Goal: Transaction & Acquisition: Purchase product/service

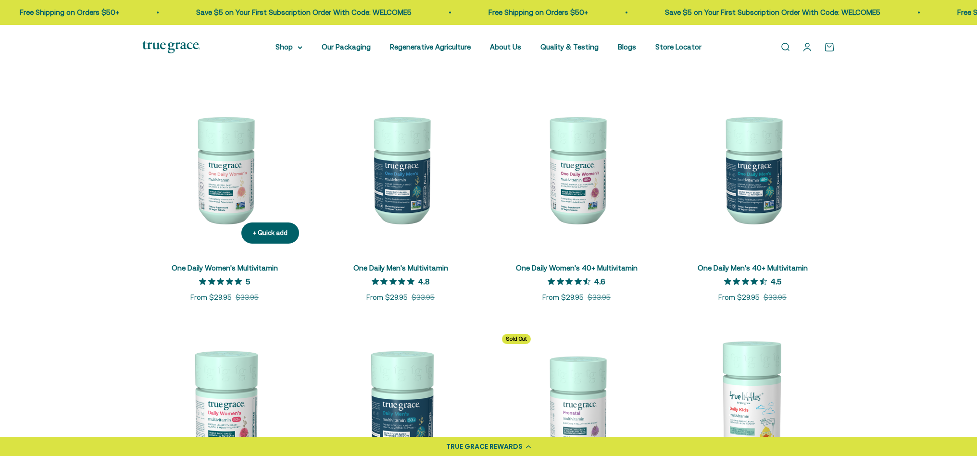
scroll to position [224, 0]
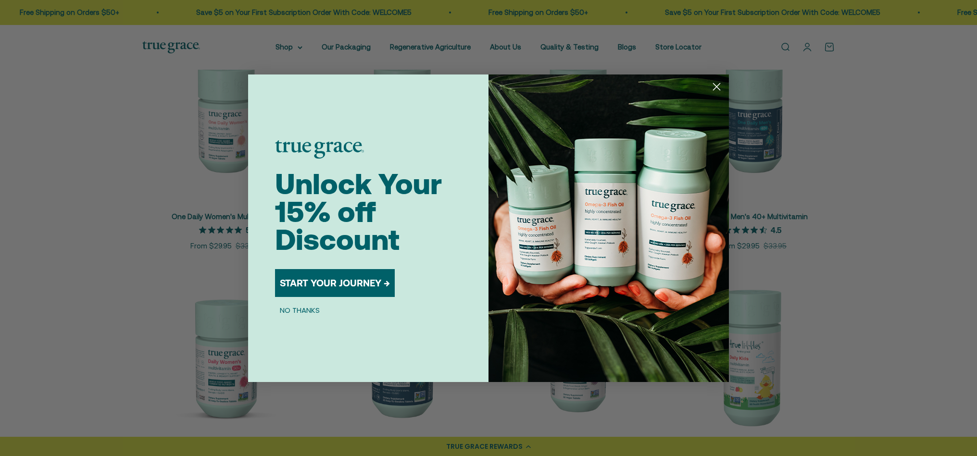
click at [839, 215] on div "Close dialog Unlock Your 15% off Discount START YOUR JOURNEY → NO THANKS Submit" at bounding box center [488, 228] width 977 height 456
click at [716, 91] on circle "Close dialog" at bounding box center [716, 86] width 16 height 16
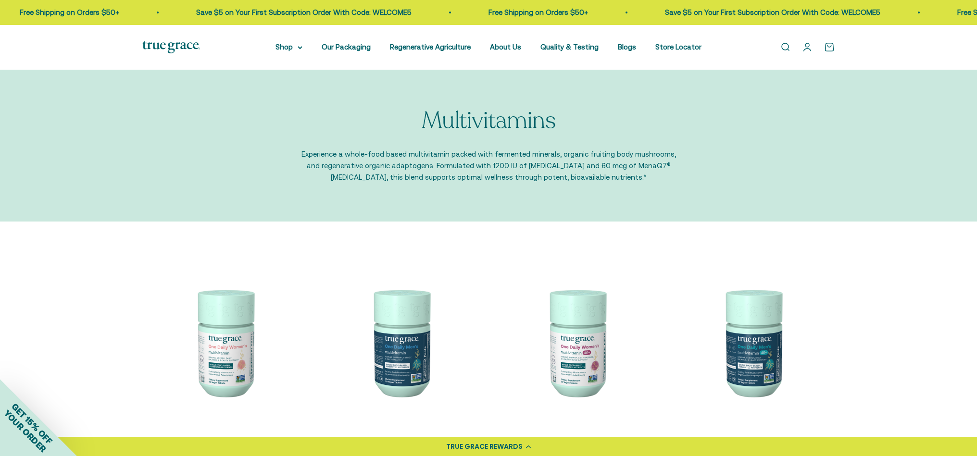
scroll to position [0, 0]
click at [785, 46] on link "Open search" at bounding box center [785, 47] width 11 height 11
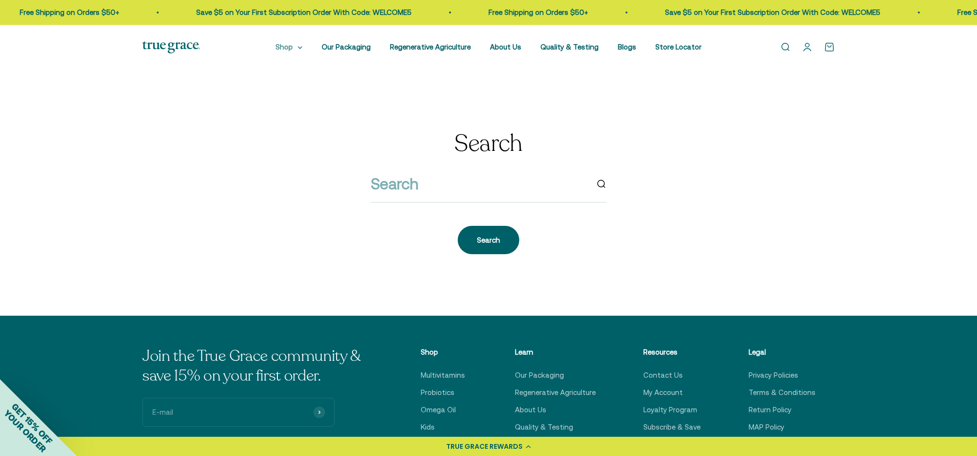
click at [297, 44] on summary "Shop" at bounding box center [288, 47] width 27 height 12
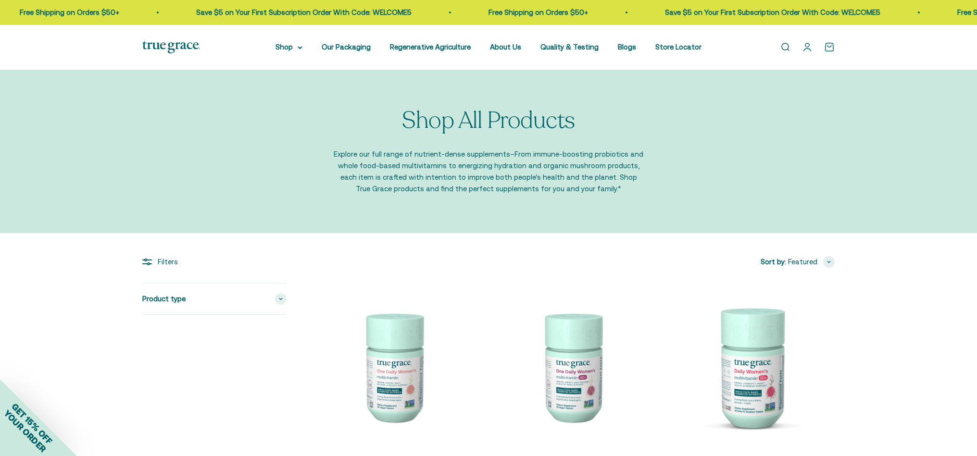
click at [298, 47] on icon at bounding box center [300, 48] width 4 height 2
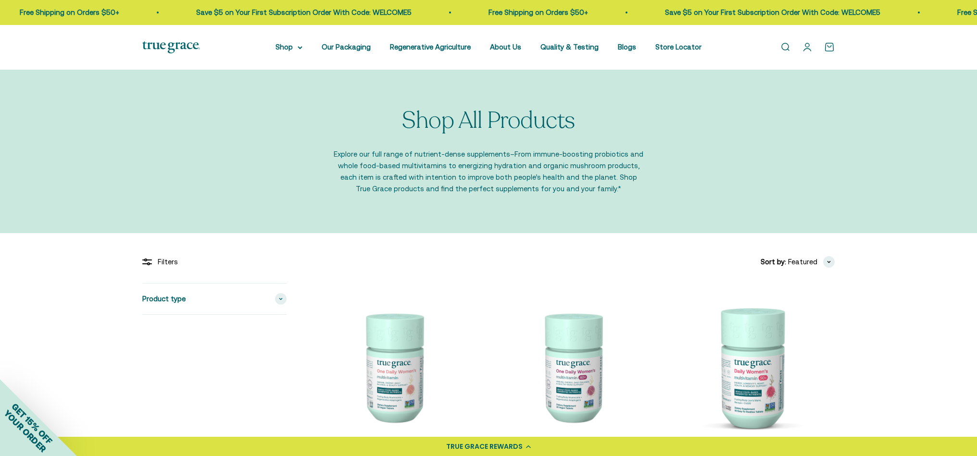
click at [783, 47] on link "Open search" at bounding box center [785, 47] width 11 height 11
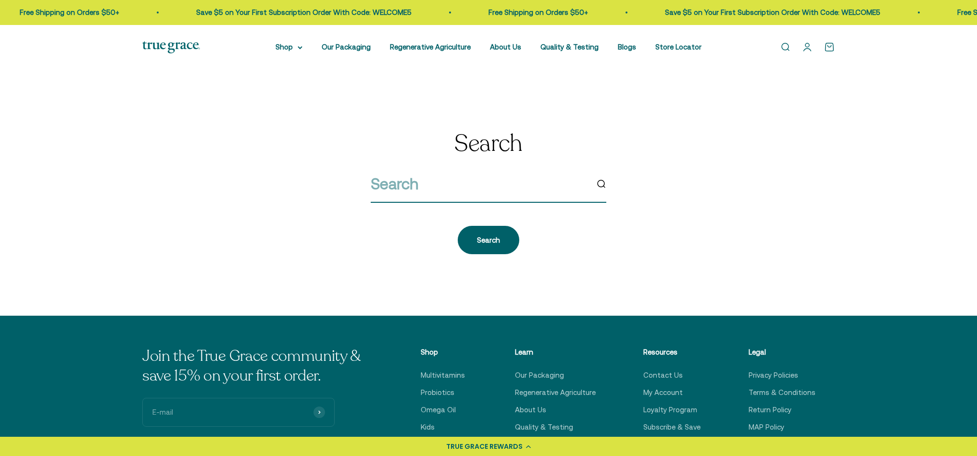
click at [416, 180] on input "search" at bounding box center [479, 184] width 217 height 25
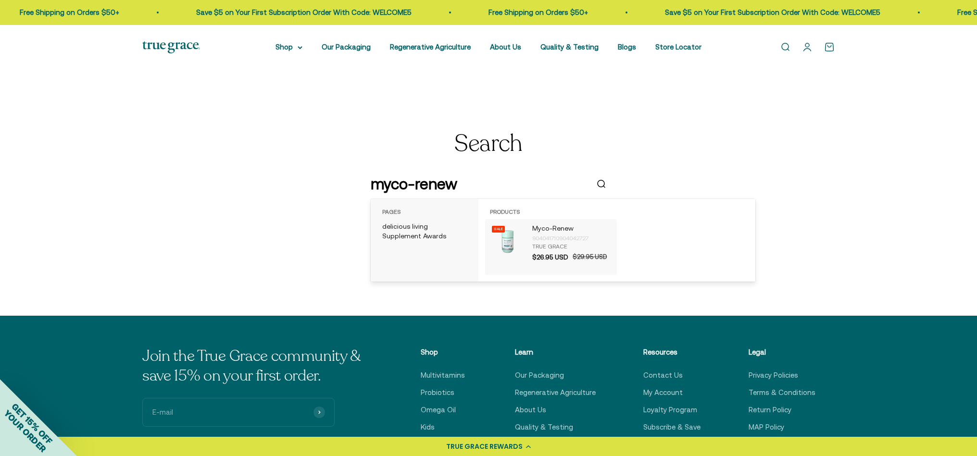
type input "myco-renew"
click at [538, 238] on div "904041710904042727" at bounding box center [572, 239] width 80 height 10
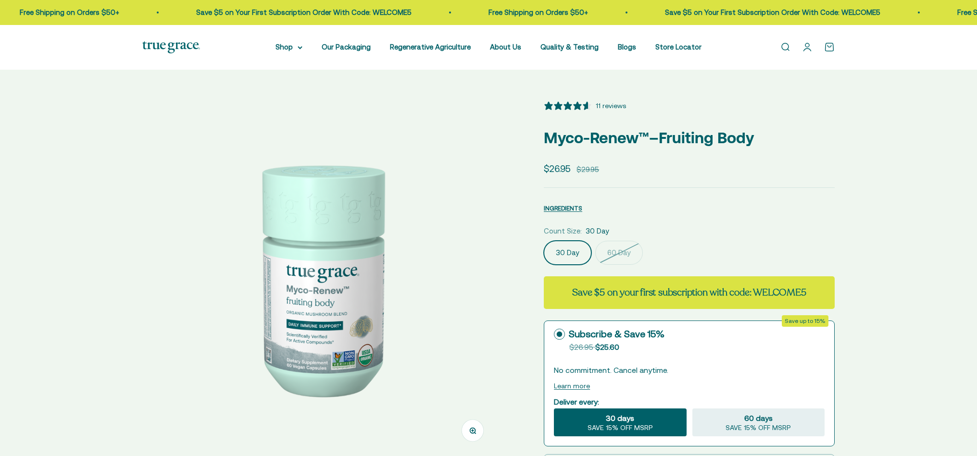
select select "3"
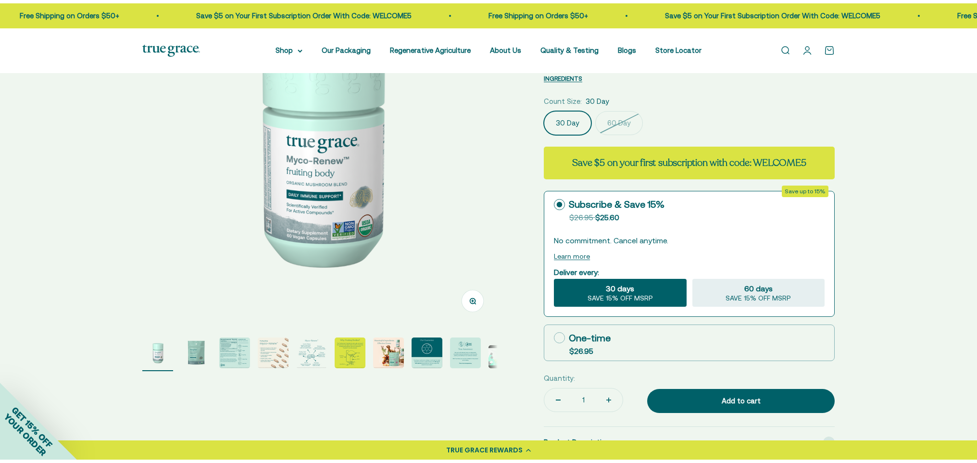
scroll to position [134, 0]
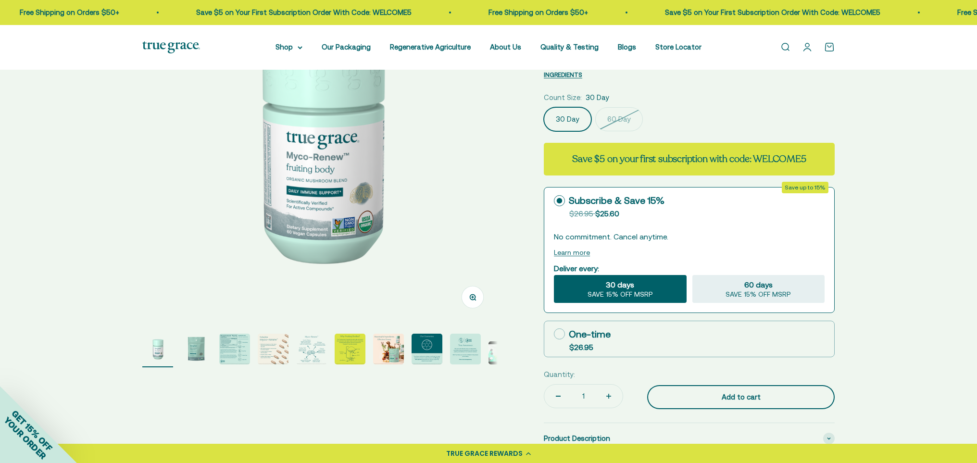
click at [696, 392] on div "Add to cart" at bounding box center [740, 397] width 149 height 12
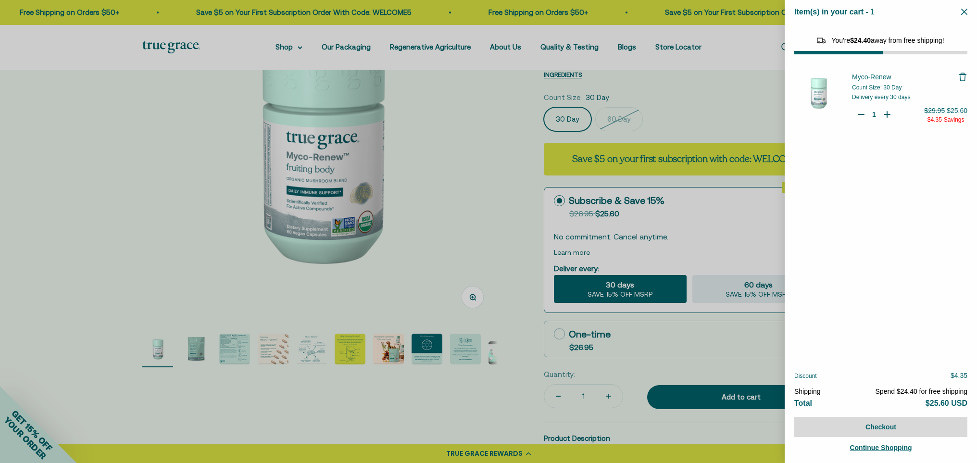
select select "46108483223766"
select select "46081071743190"
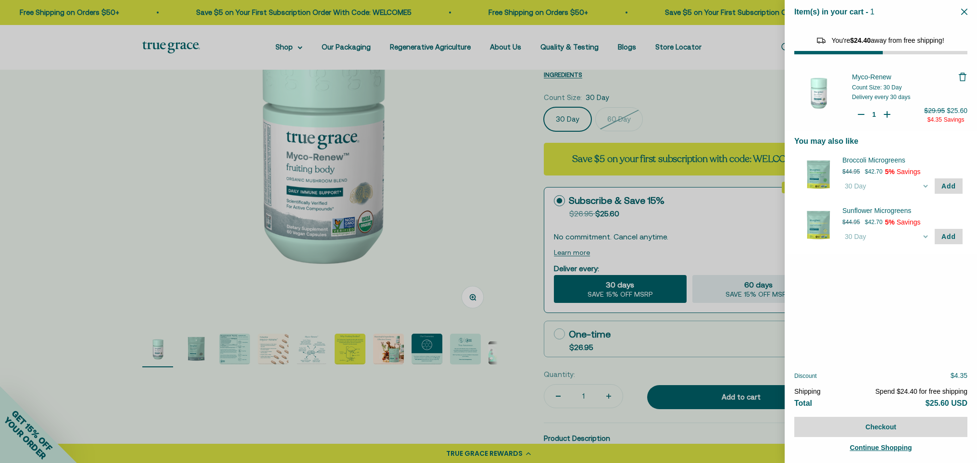
click at [612, 370] on div at bounding box center [488, 231] width 977 height 463
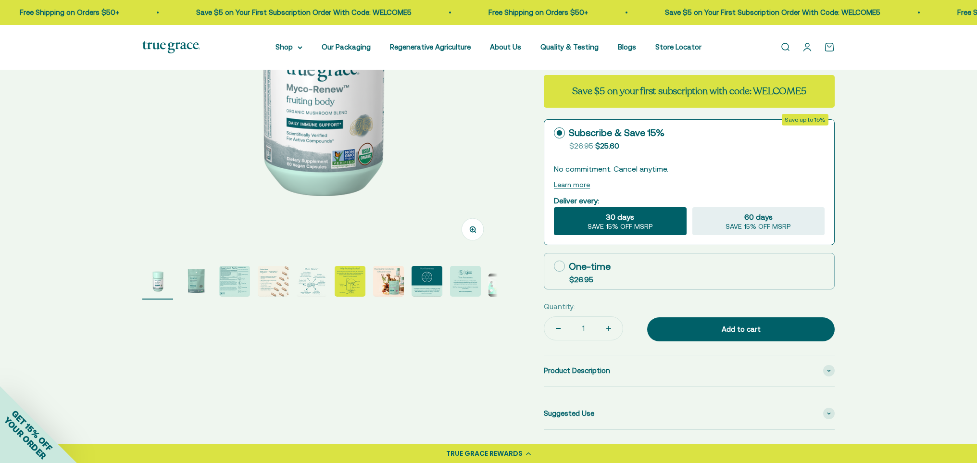
scroll to position [204, 0]
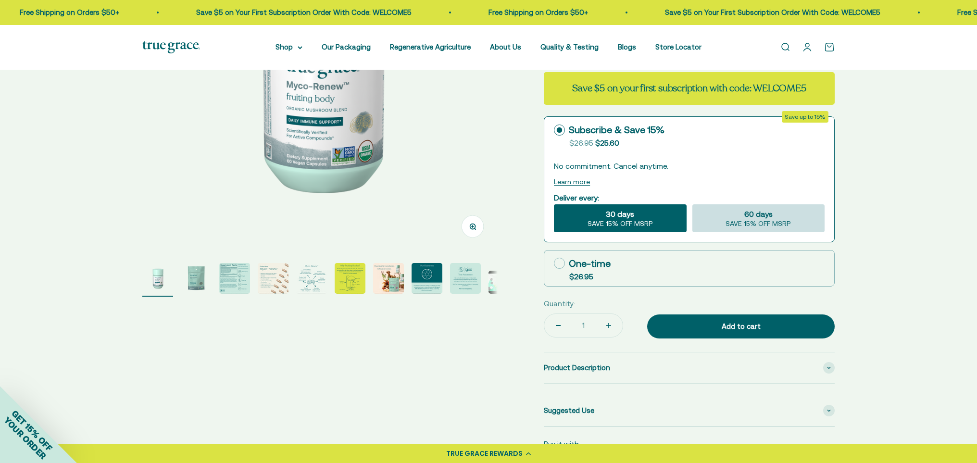
click at [723, 225] on div "60 days SAVE 15% OFF MSRP" at bounding box center [758, 218] width 132 height 28
click at [692, 204] on input "60 days SAVE 15% OFF MSRP" at bounding box center [692, 204] width 0 height 0
radio input "true"
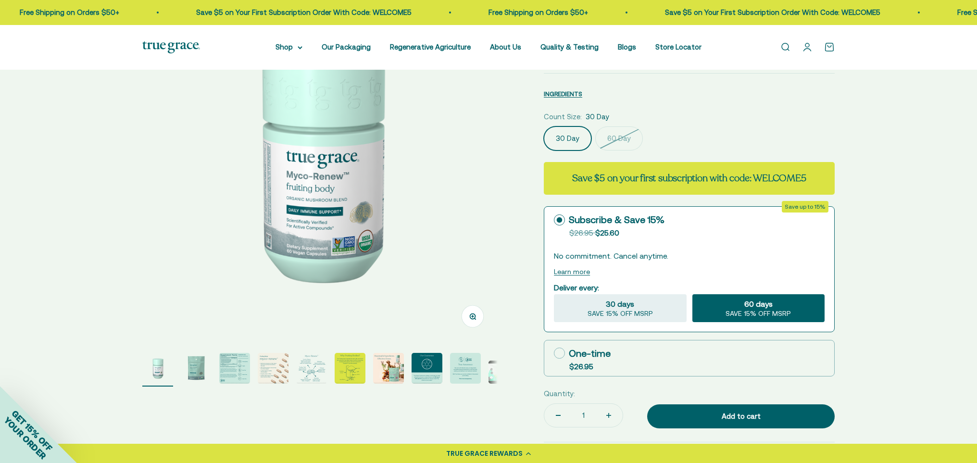
scroll to position [116, 0]
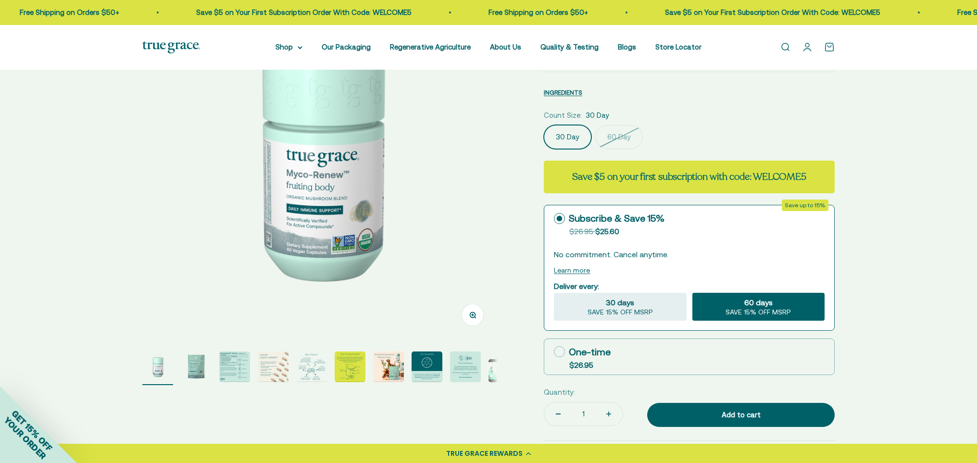
click at [233, 370] on img "Go to item 3" at bounding box center [234, 366] width 31 height 31
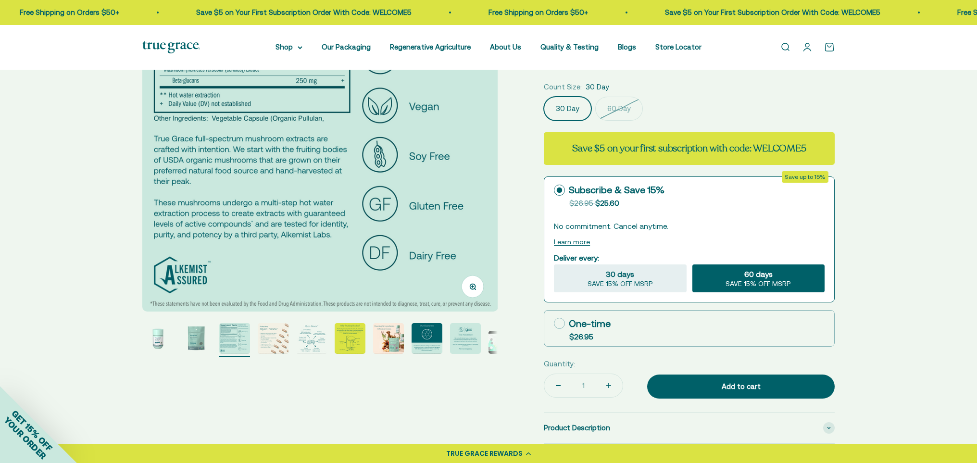
scroll to position [139, 0]
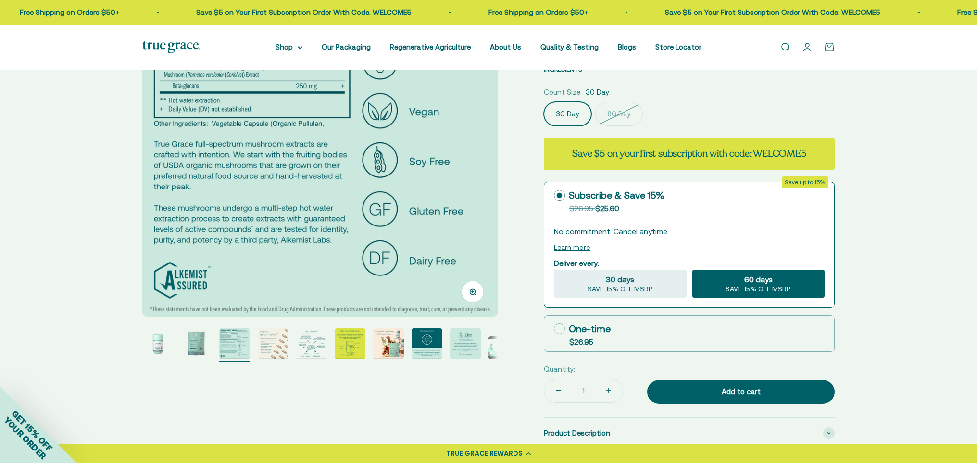
click at [269, 345] on img "Go to item 4" at bounding box center [273, 343] width 31 height 31
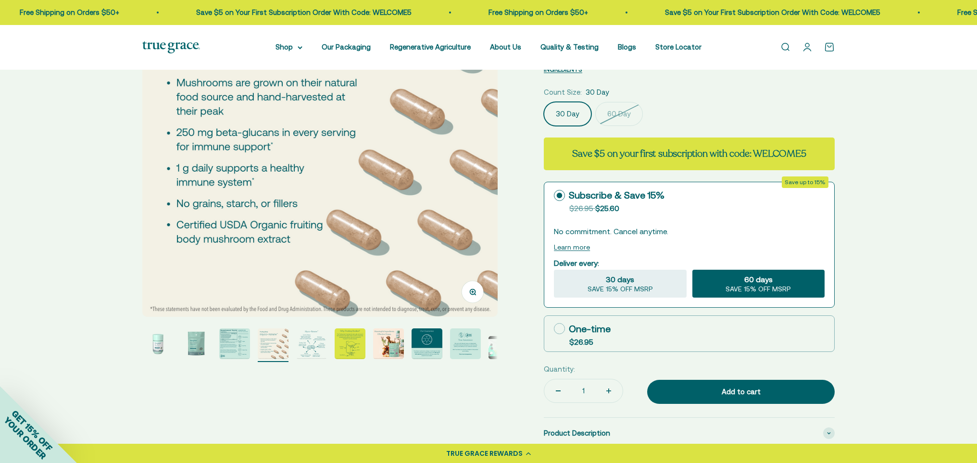
click at [313, 344] on img "Go to item 5" at bounding box center [311, 343] width 31 height 31
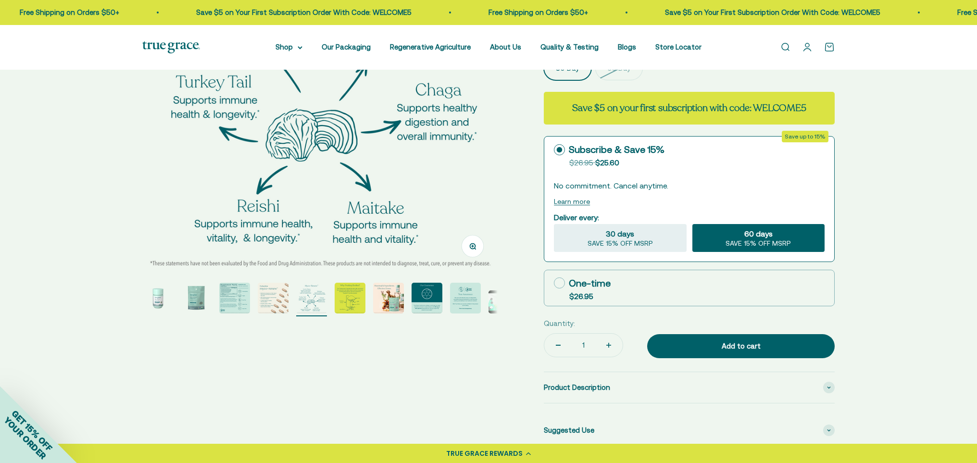
scroll to position [186, 0]
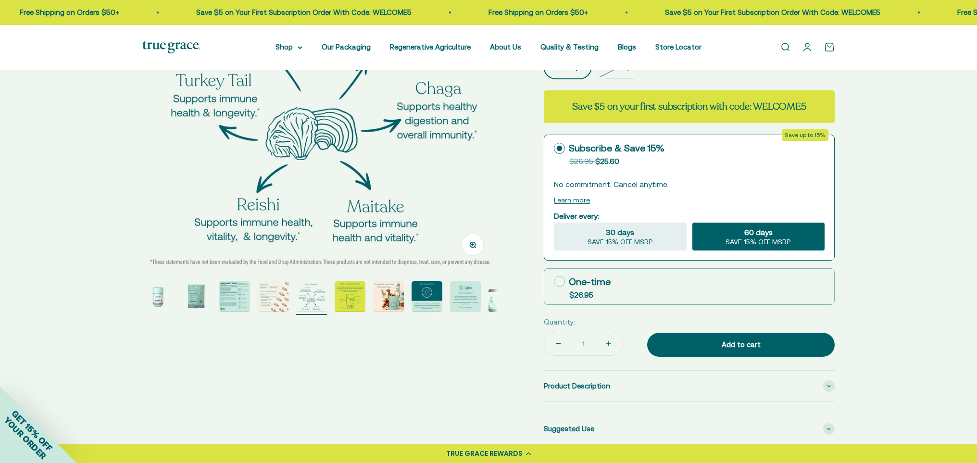
click at [346, 298] on img "Go to item 6" at bounding box center [350, 296] width 31 height 31
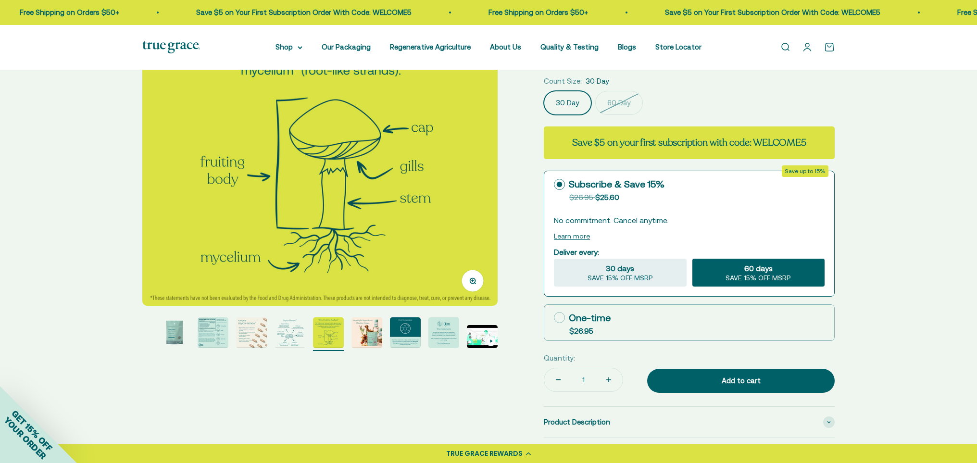
scroll to position [161, 0]
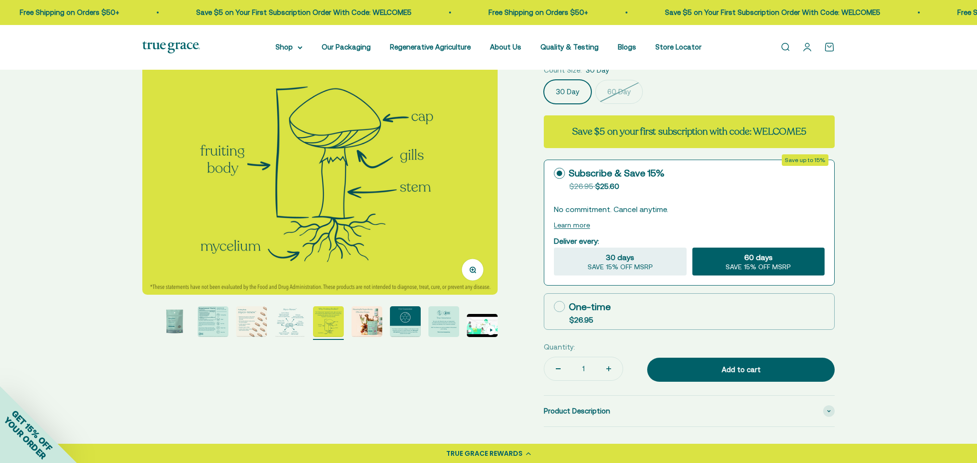
click at [365, 318] on img "Go to item 7" at bounding box center [366, 321] width 31 height 31
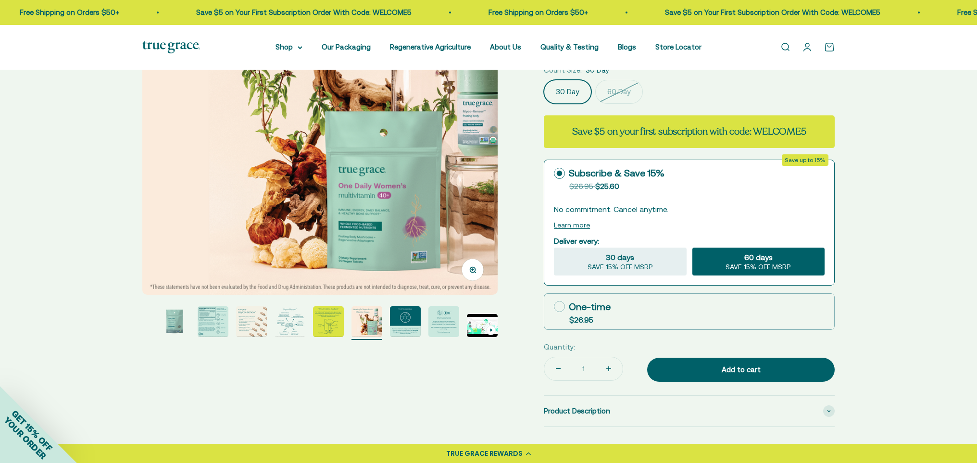
click at [336, 322] on img "Go to item 6" at bounding box center [328, 321] width 31 height 31
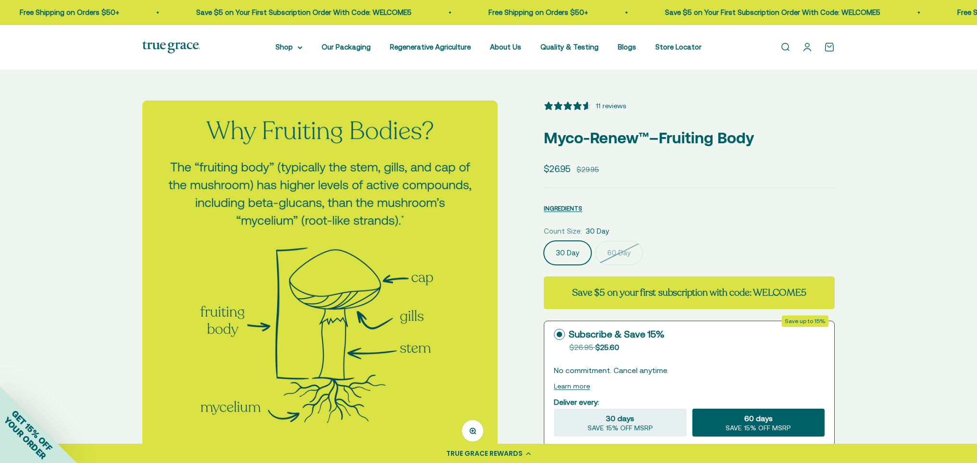
scroll to position [0, 0]
click at [809, 49] on link "Open account page" at bounding box center [807, 47] width 11 height 11
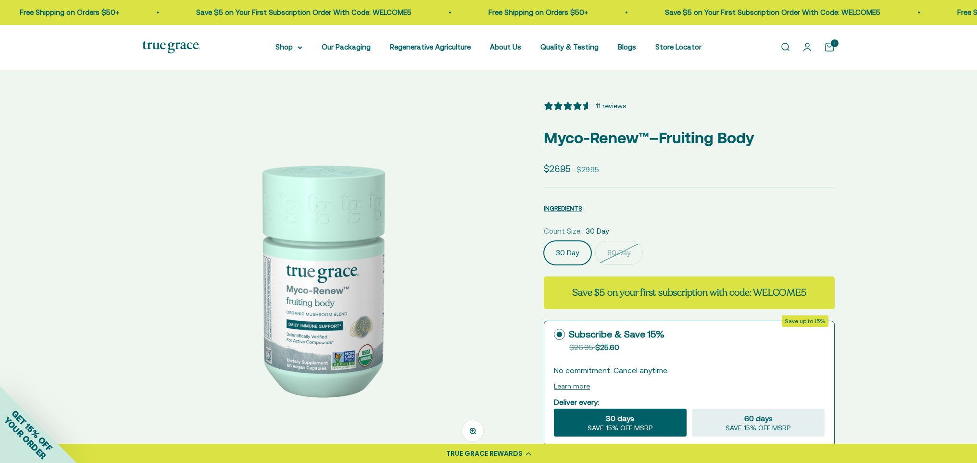
select select "3"
click at [785, 48] on link "Open search" at bounding box center [785, 47] width 11 height 11
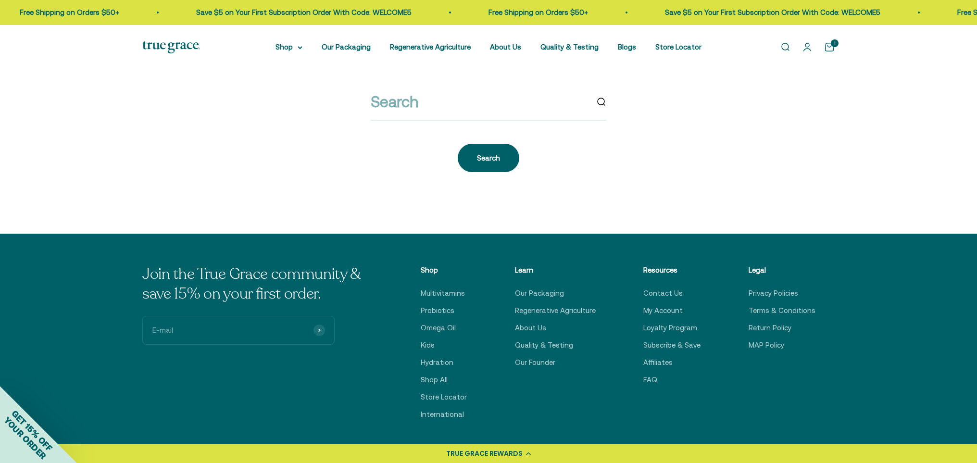
scroll to position [82, 0]
click at [659, 293] on link "Contact Us" at bounding box center [662, 293] width 39 height 12
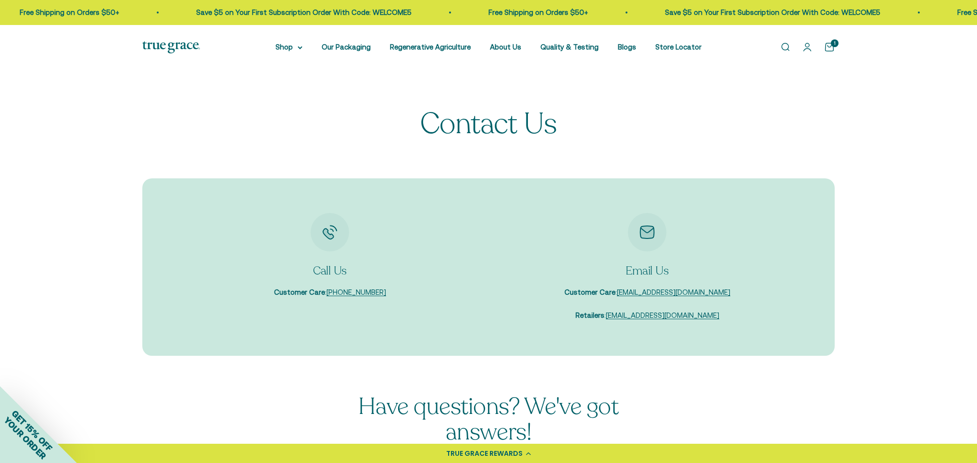
scroll to position [4, 0]
